Goal: Book appointment/travel/reservation

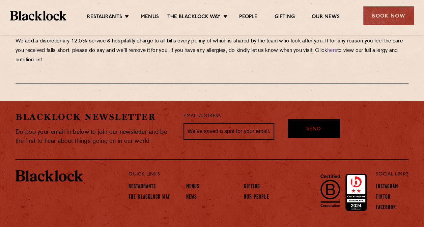
scroll to position [1226, 0]
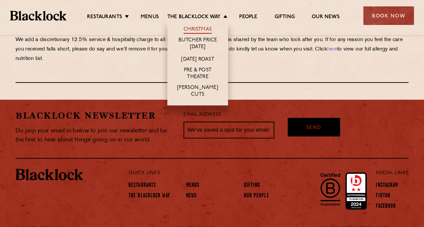
click at [204, 26] on link "Christmas" at bounding box center [197, 29] width 28 height 7
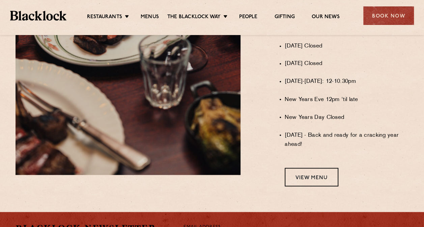
scroll to position [539, 0]
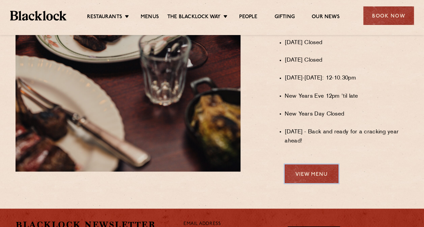
click at [320, 174] on link "View Menu" at bounding box center [311, 173] width 54 height 19
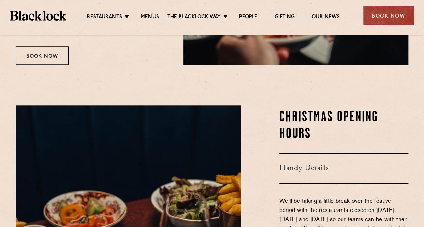
scroll to position [169, 0]
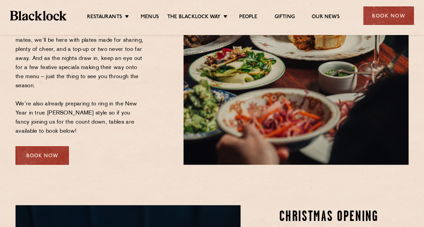
click at [54, 153] on div "Book Now" at bounding box center [42, 155] width 53 height 19
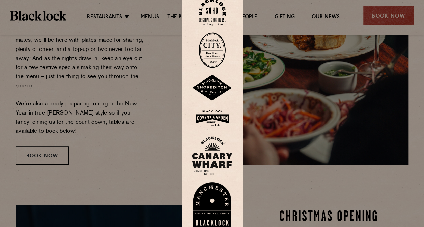
click at [219, 151] on img at bounding box center [212, 155] width 40 height 39
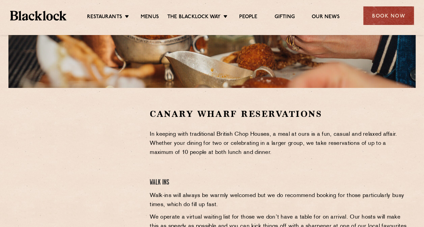
scroll to position [169, 0]
